Goal: Transaction & Acquisition: Purchase product/service

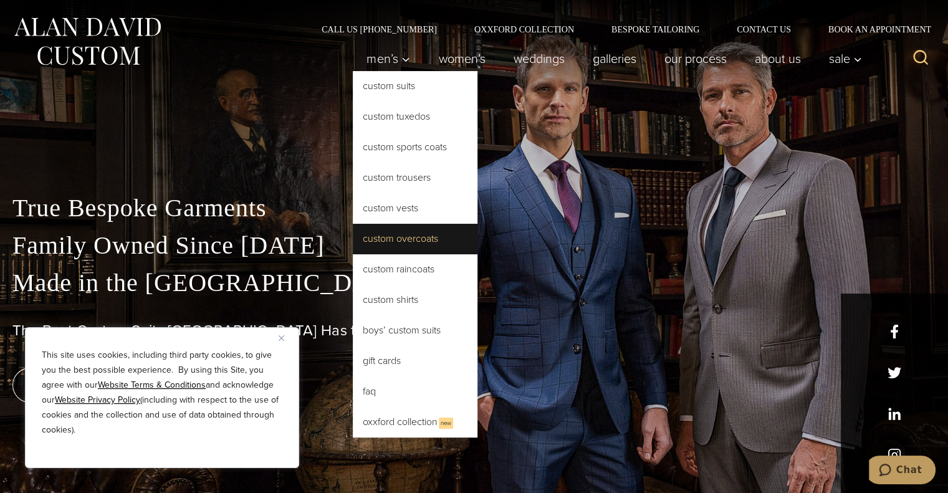
click at [372, 242] on link "Custom Overcoats" at bounding box center [415, 239] width 125 height 30
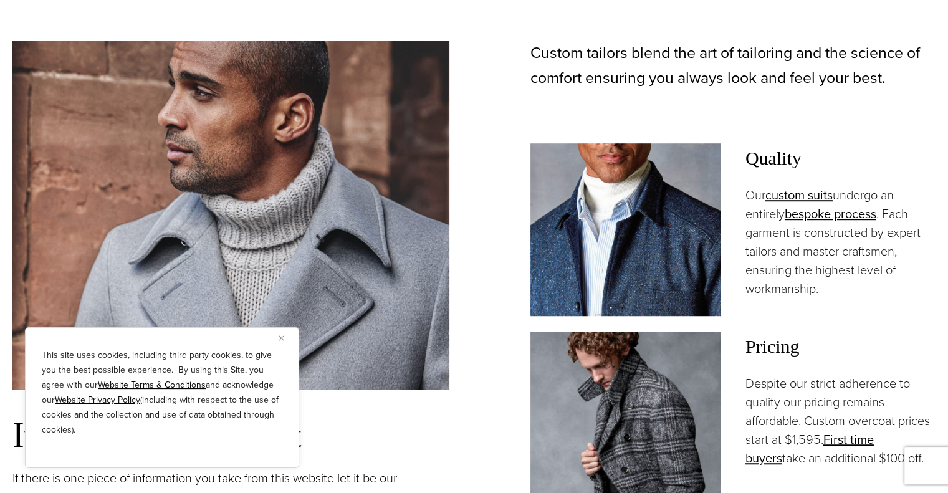
scroll to position [907, 0]
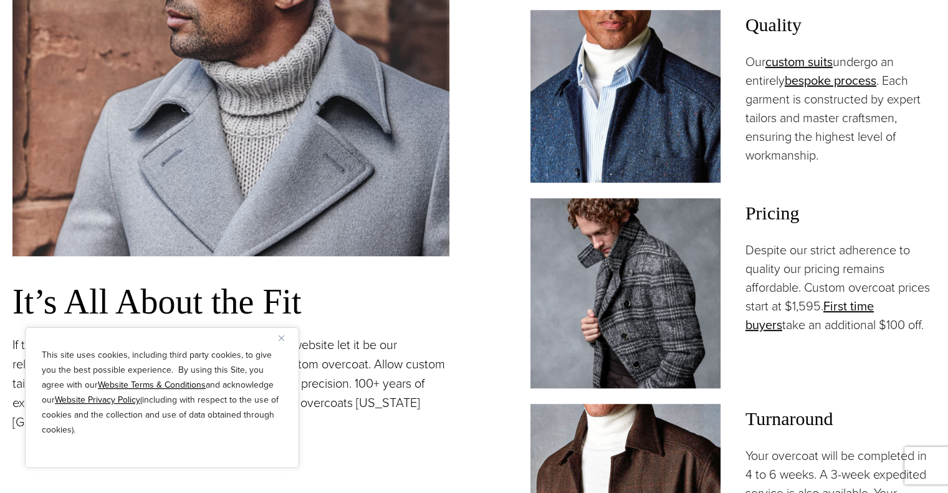
click at [281, 338] on img "Close" at bounding box center [282, 338] width 6 height 6
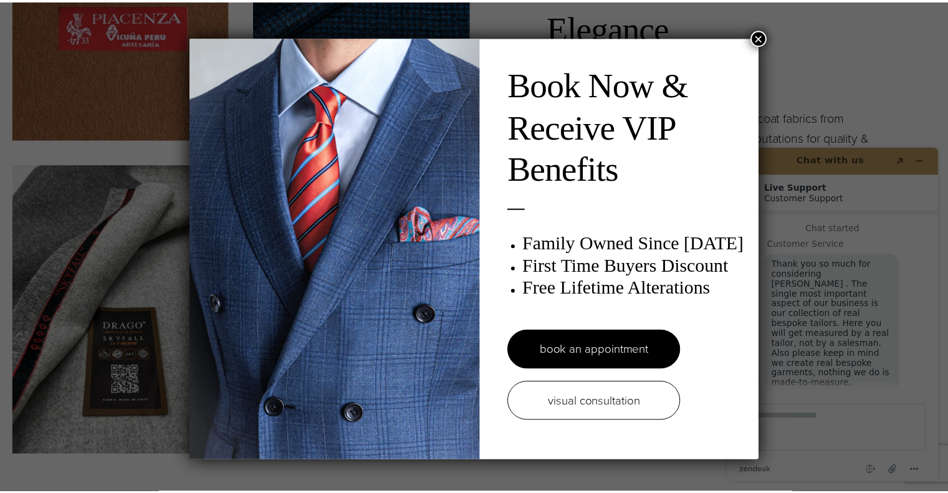
scroll to position [0, 0]
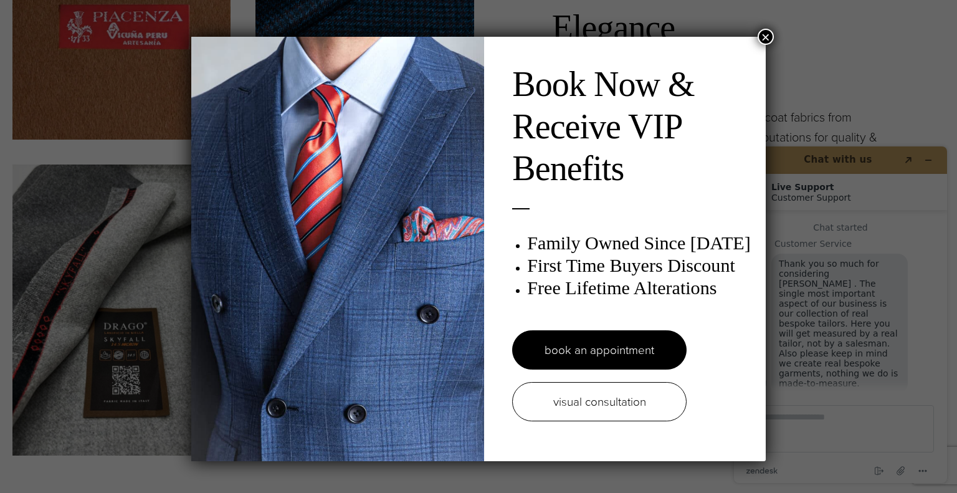
click at [760, 36] on button "×" at bounding box center [766, 37] width 16 height 16
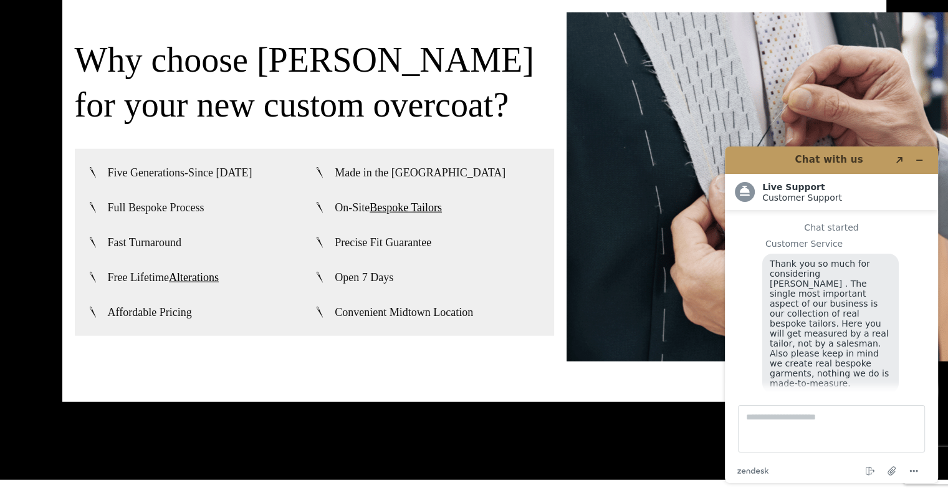
scroll to position [14, 0]
